Goal: Information Seeking & Learning: Learn about a topic

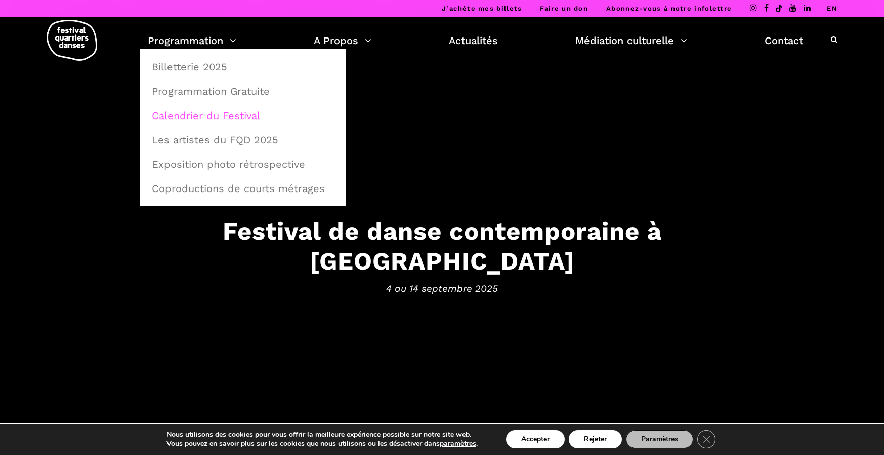
click at [202, 119] on link "Calendrier du Festival" at bounding box center [243, 115] width 194 height 23
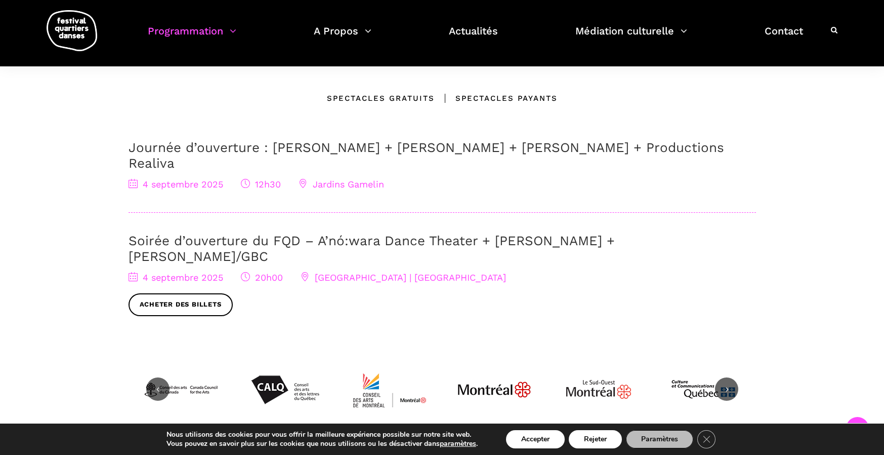
scroll to position [280, 0]
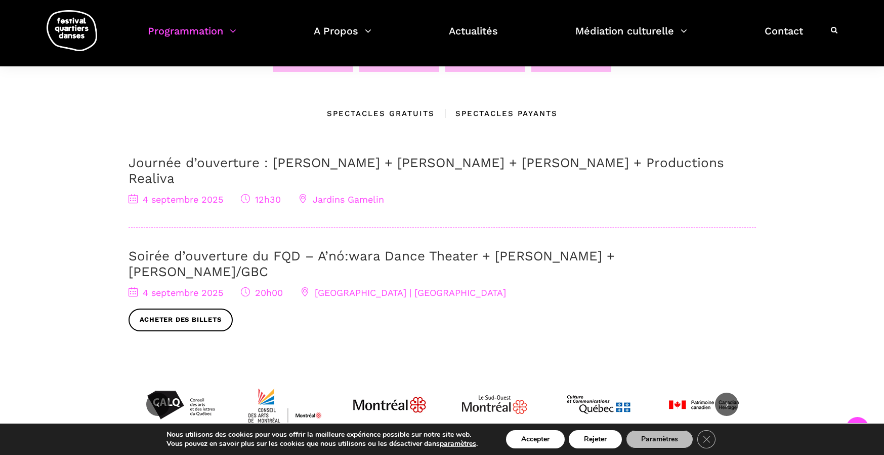
click at [390, 192] on div "[DATE] 12h30 Jardins [PERSON_NAME]" at bounding box center [443, 199] width 628 height 15
click at [365, 194] on span "Jardins Gamelin" at bounding box center [342, 199] width 86 height 11
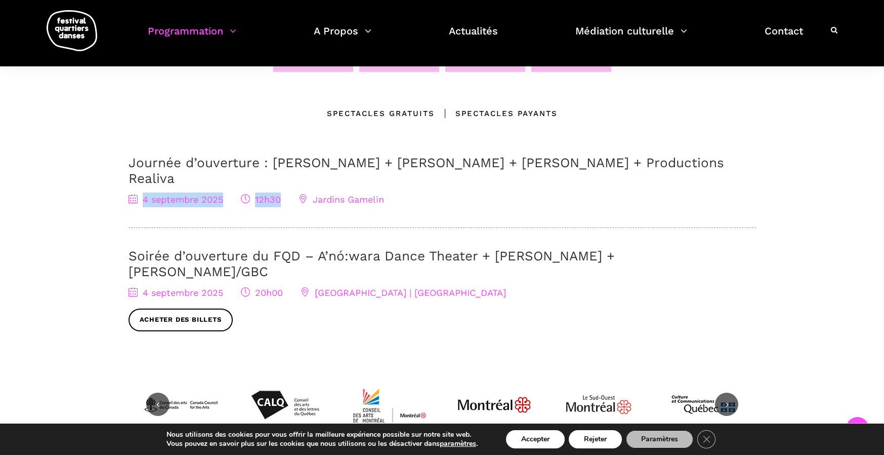
click at [375, 194] on span "Jardins Gamelin" at bounding box center [342, 199] width 86 height 11
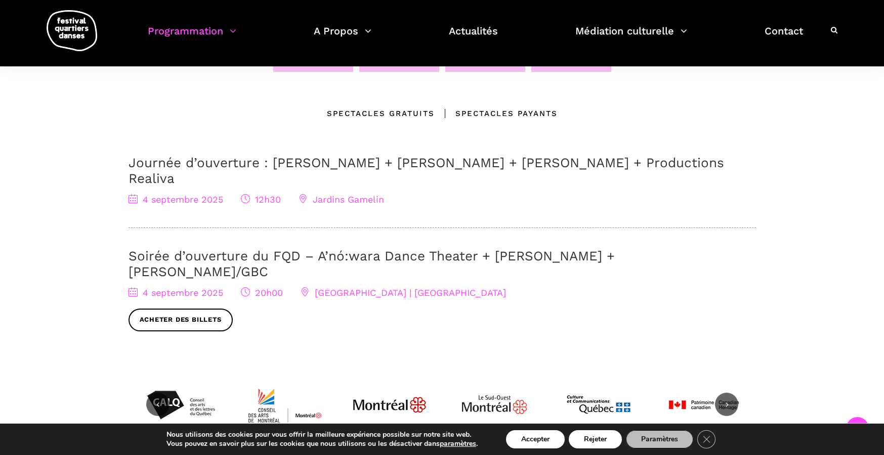
click at [331, 194] on span "Jardins Gamelin" at bounding box center [342, 199] width 86 height 11
click at [332, 194] on span "Jardins Gamelin" at bounding box center [342, 199] width 86 height 11
click at [365, 194] on span "Jardins Gamelin" at bounding box center [342, 199] width 86 height 11
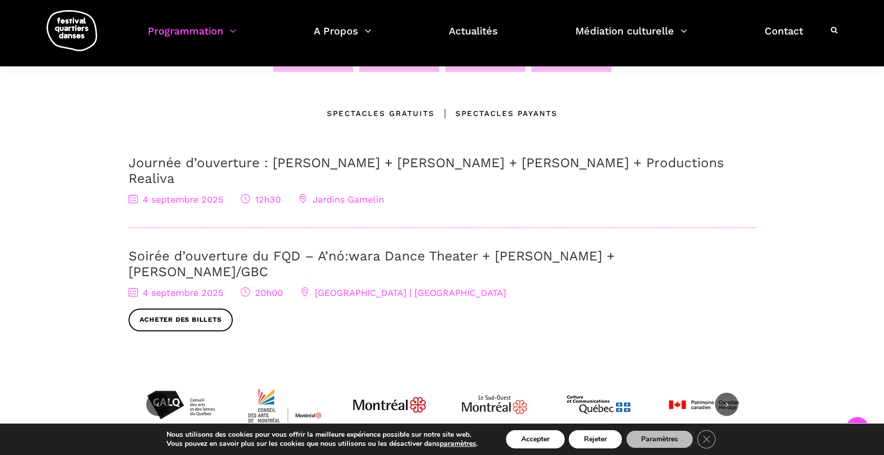
click at [365, 194] on span "Jardins Gamelin" at bounding box center [342, 199] width 86 height 11
click at [390, 192] on div "[DATE] 12h30 Jardins [PERSON_NAME]" at bounding box center [443, 199] width 628 height 15
click at [357, 194] on span "Jardins Gamelin" at bounding box center [342, 199] width 86 height 11
copy span "[PERSON_NAME]"
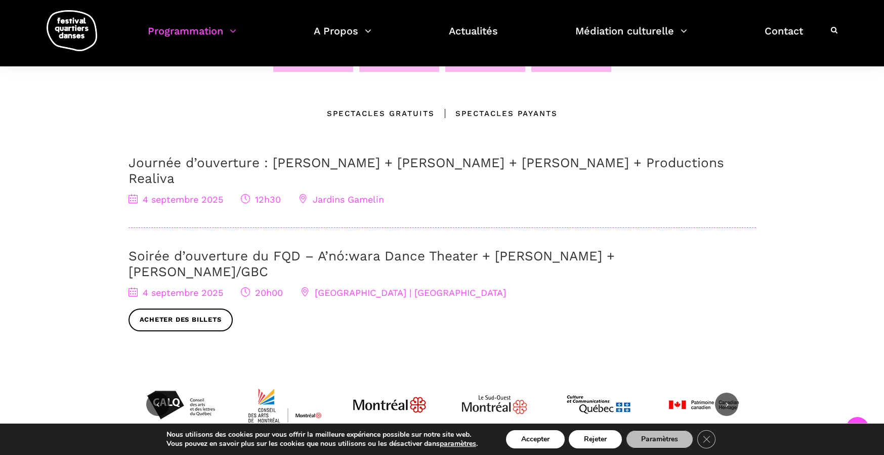
click at [413, 201] on div "Journée d’ouverture : [PERSON_NAME] + [PERSON_NAME] + [PERSON_NAME] + Productio…" at bounding box center [443, 191] width 628 height 73
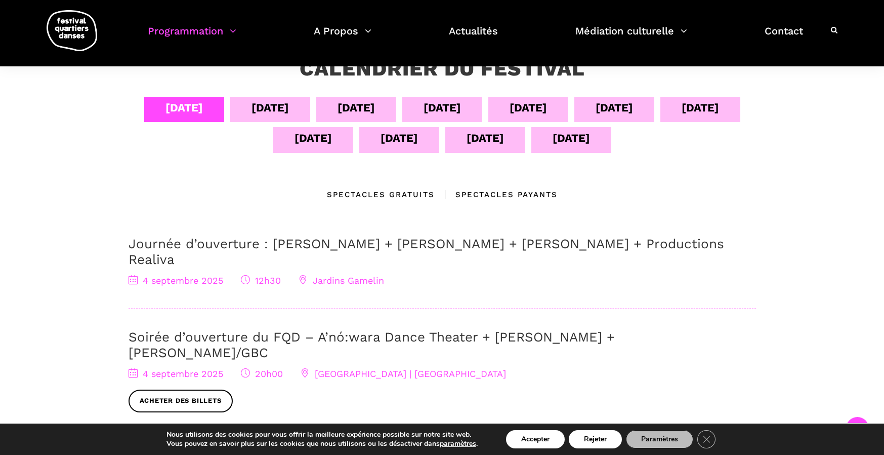
scroll to position [198, 0]
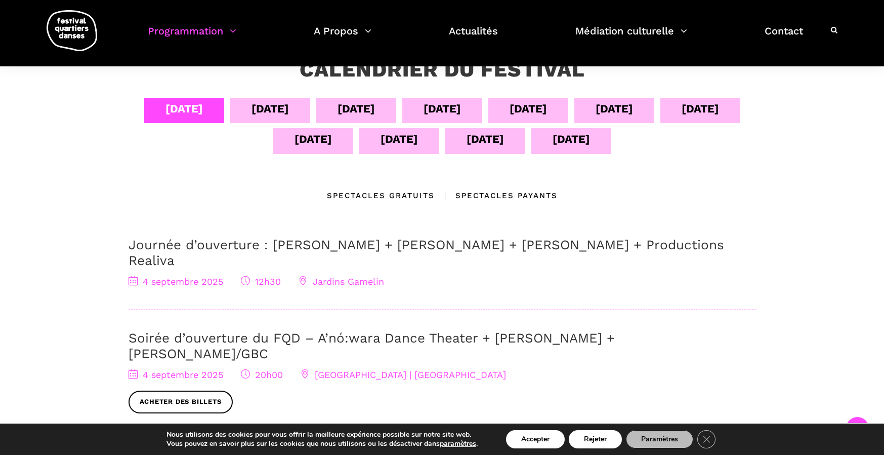
click at [257, 111] on div "[DATE]" at bounding box center [270, 109] width 37 height 18
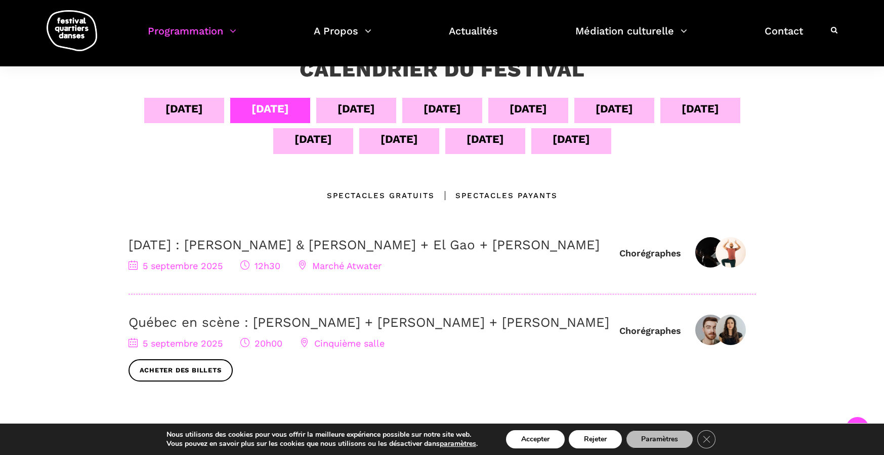
click at [357, 108] on div "[DATE]" at bounding box center [356, 109] width 37 height 18
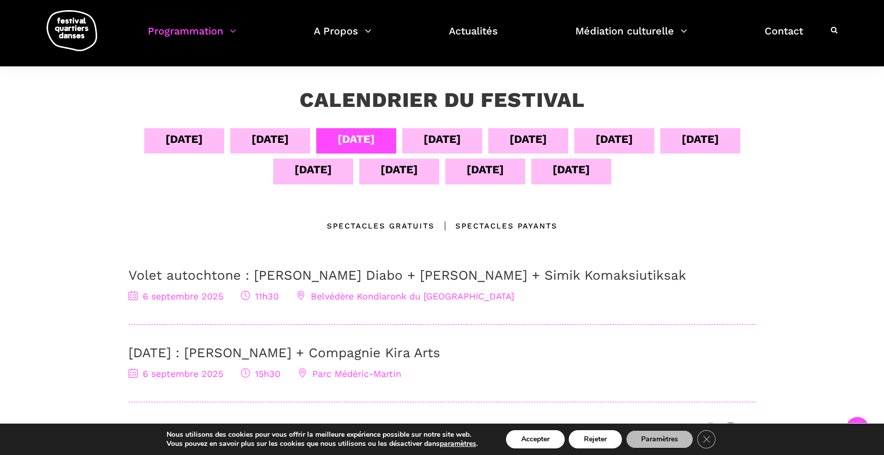
scroll to position [156, 0]
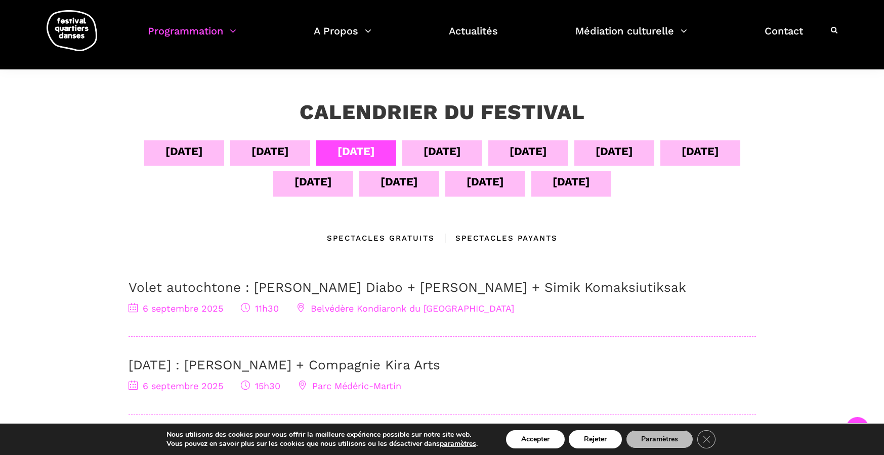
click at [427, 154] on div "[DATE]" at bounding box center [442, 151] width 37 height 18
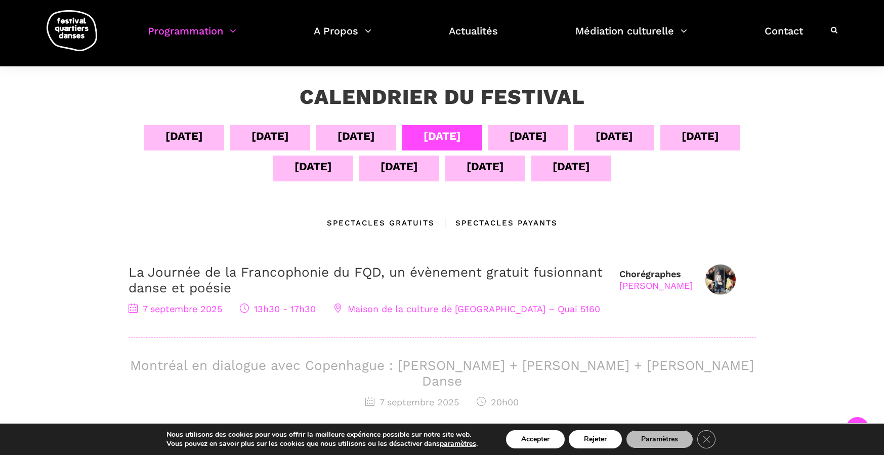
scroll to position [171, 0]
click at [524, 138] on div "[DATE]" at bounding box center [528, 137] width 37 height 18
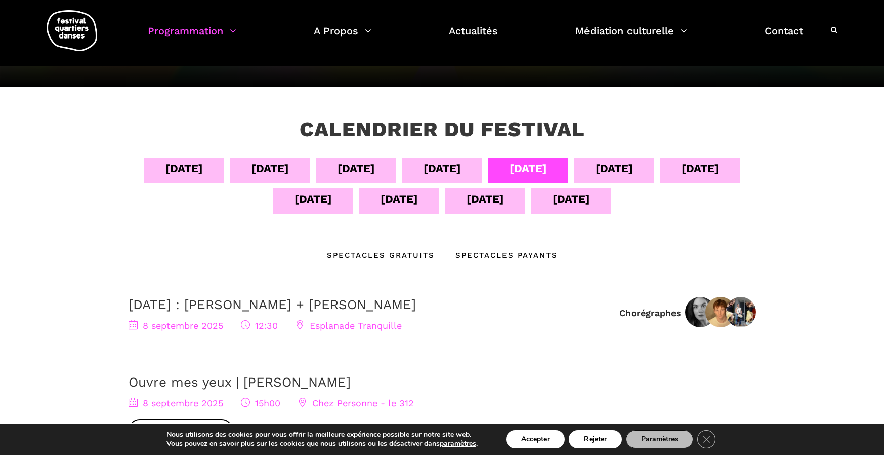
scroll to position [141, 0]
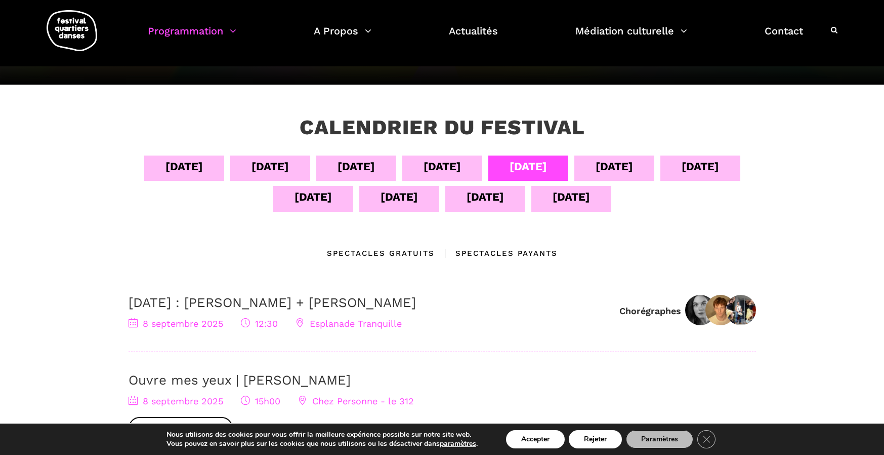
click at [612, 170] on div "[DATE]" at bounding box center [614, 166] width 37 height 18
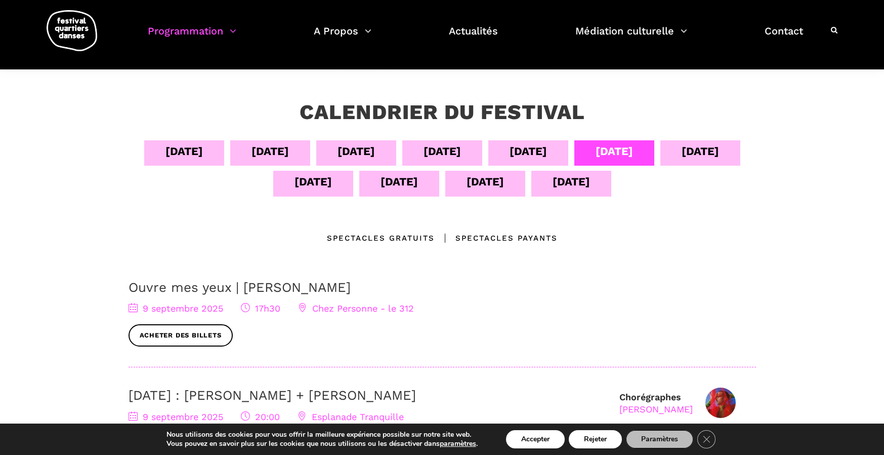
scroll to position [150, 0]
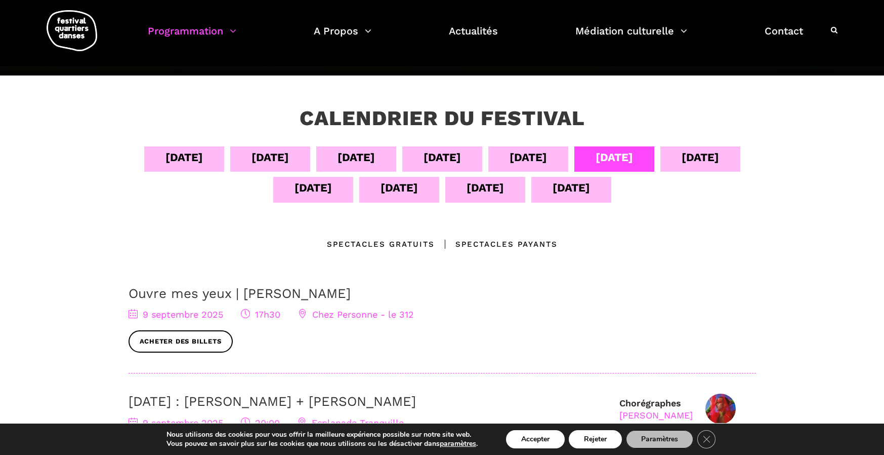
click at [706, 162] on div "[DATE]" at bounding box center [700, 157] width 37 height 18
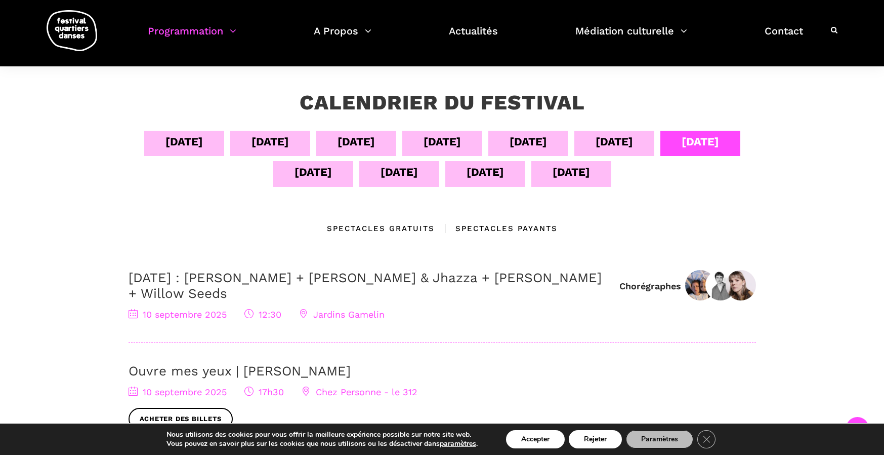
scroll to position [163, 0]
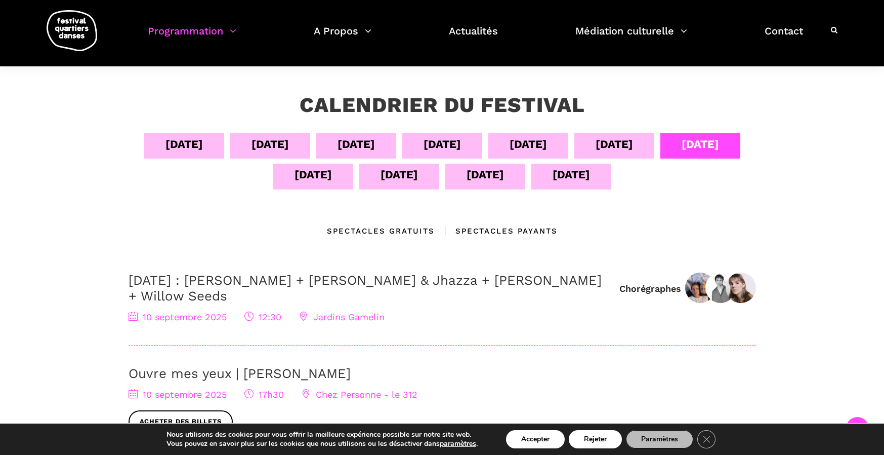
click at [302, 181] on div "11 sept" at bounding box center [313, 175] width 37 height 18
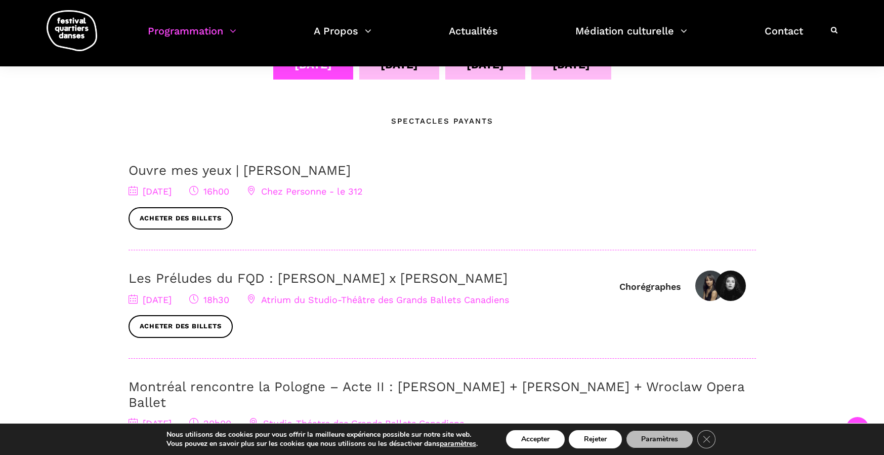
scroll to position [215, 0]
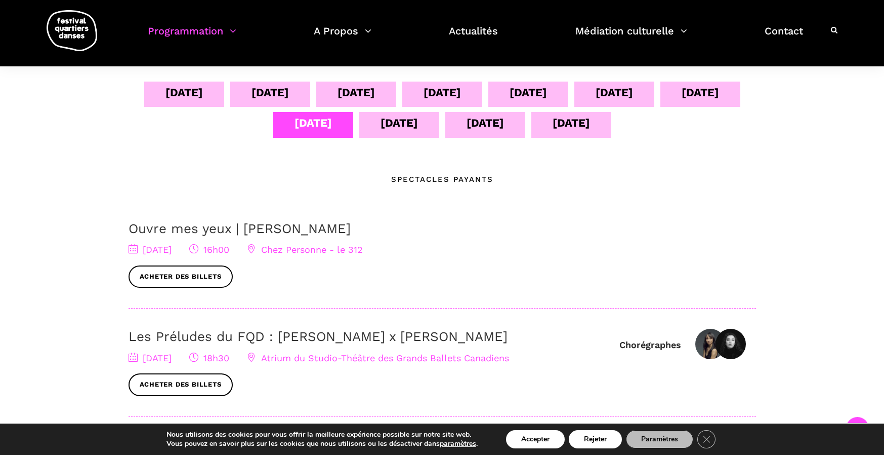
click at [396, 125] on div "12 sept" at bounding box center [399, 123] width 37 height 18
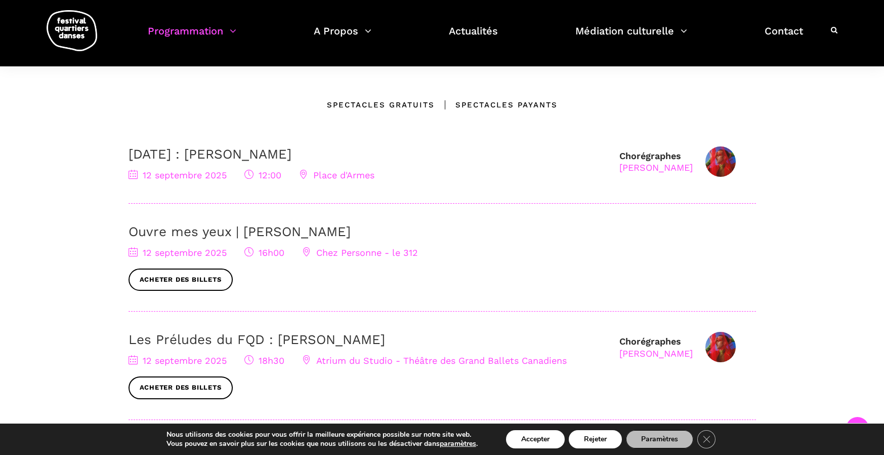
scroll to position [182, 0]
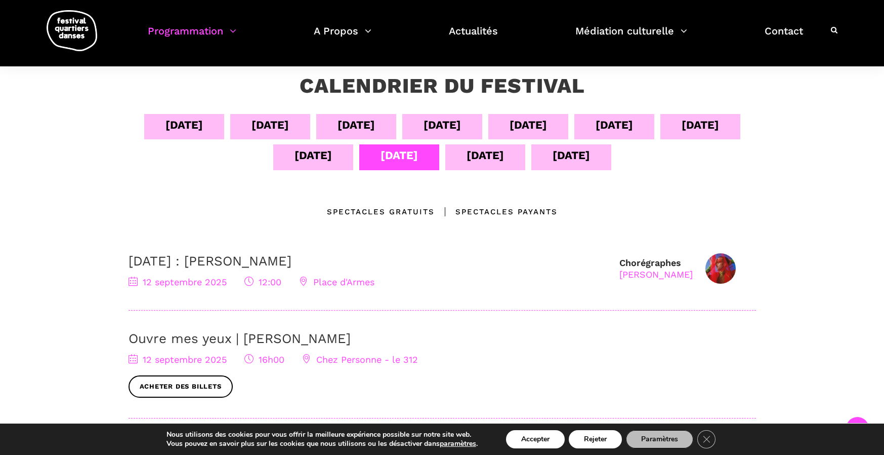
click at [485, 160] on div "13 sept" at bounding box center [485, 155] width 37 height 18
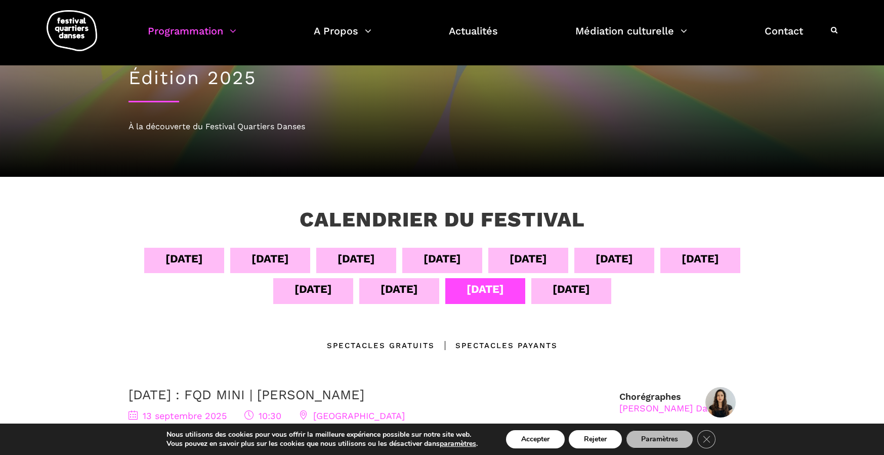
scroll to position [32, 0]
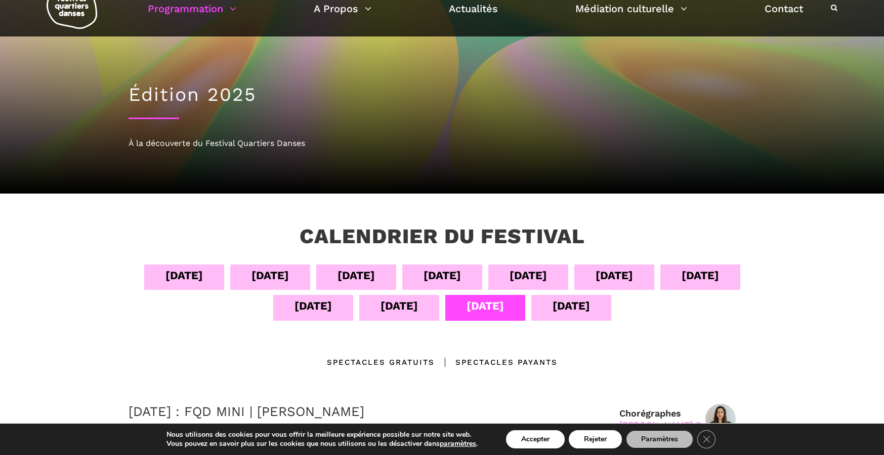
click at [553, 307] on div "14 sept" at bounding box center [571, 306] width 37 height 18
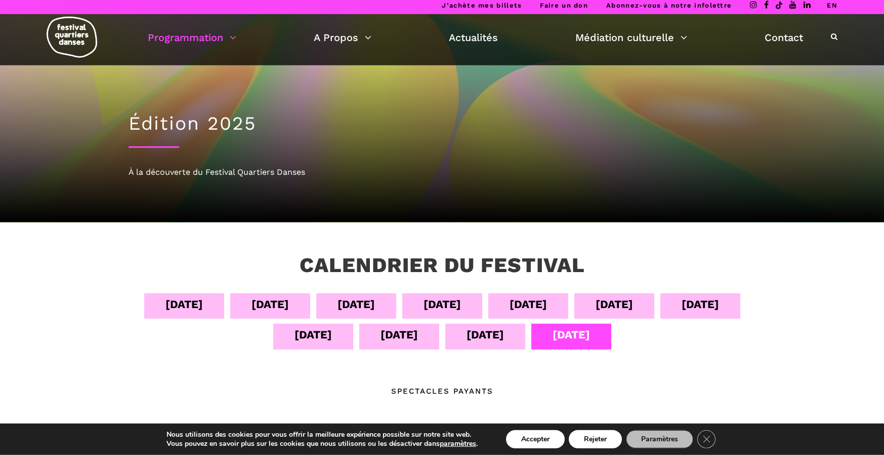
scroll to position [10, 0]
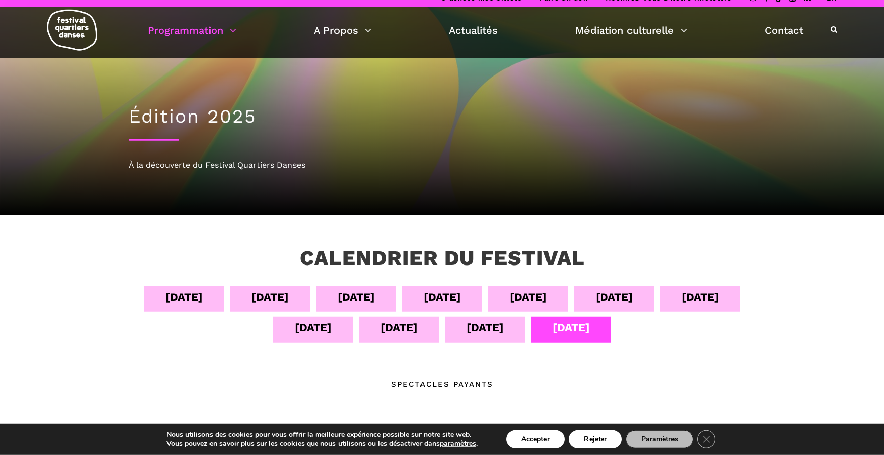
click at [166, 299] on div "04 sept" at bounding box center [184, 297] width 37 height 18
